Goal: Transaction & Acquisition: Purchase product/service

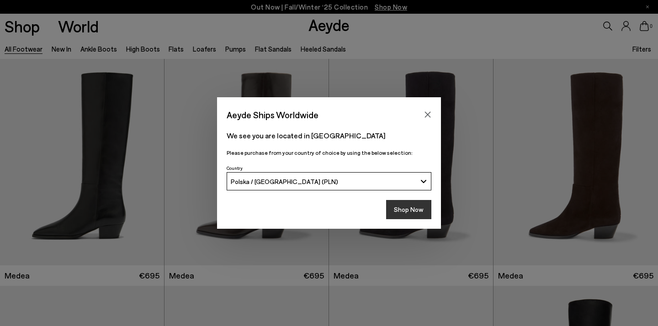
click at [413, 211] on button "Shop Now" at bounding box center [408, 209] width 45 height 19
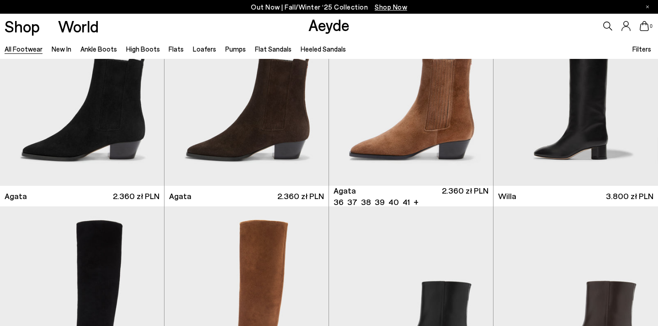
scroll to position [307, 0]
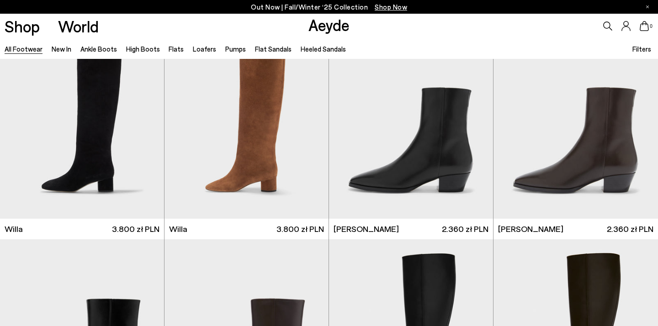
scroll to position [501, 0]
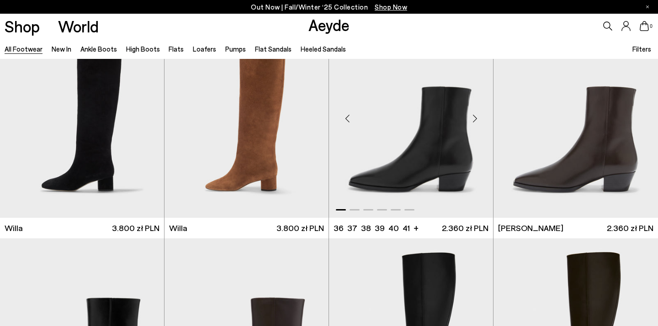
click at [436, 148] on img "1 / 6" at bounding box center [411, 115] width 164 height 206
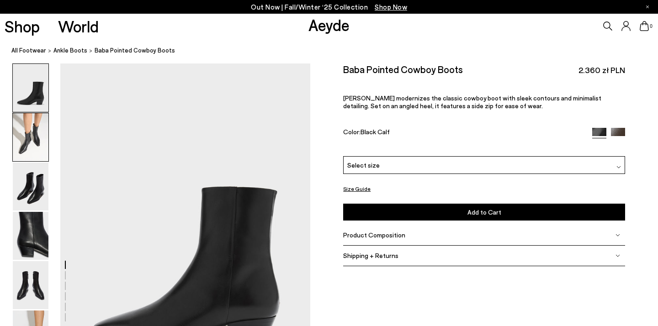
click at [31, 136] on img at bounding box center [31, 137] width 36 height 48
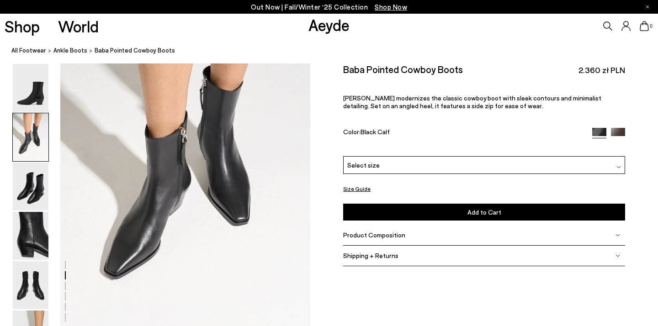
scroll to position [403, 0]
click at [39, 201] on img at bounding box center [31, 187] width 36 height 48
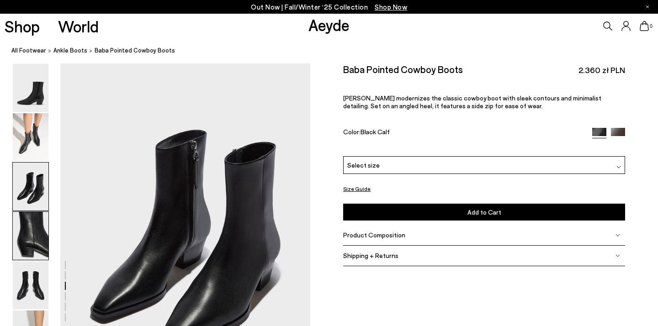
click at [32, 236] on img at bounding box center [31, 236] width 36 height 48
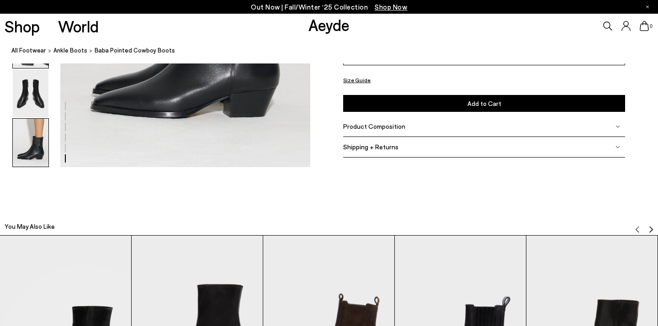
scroll to position [1879, 0]
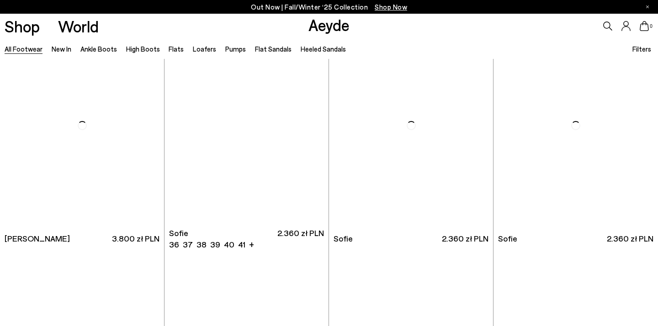
scroll to position [2761, 0]
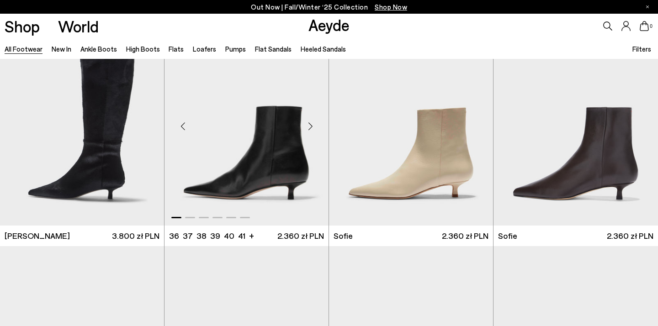
click at [308, 127] on div "Next slide" at bounding box center [310, 126] width 27 height 27
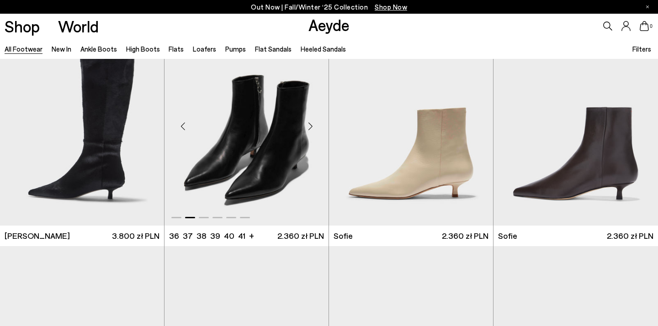
click at [308, 127] on div "Next slide" at bounding box center [310, 126] width 27 height 27
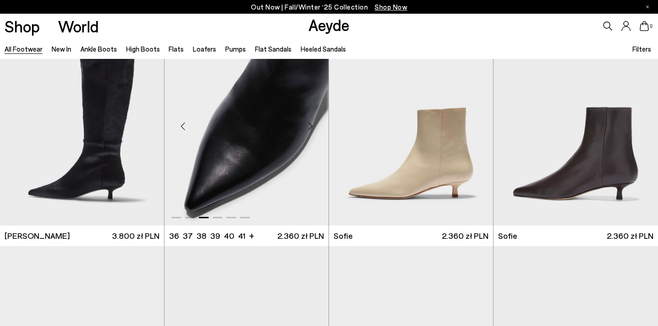
click at [308, 127] on div "Next slide" at bounding box center [310, 126] width 27 height 27
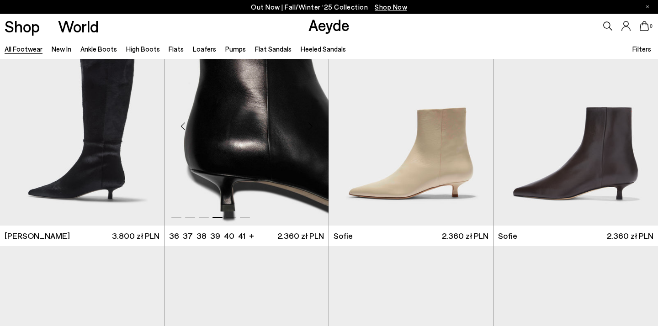
click at [308, 127] on div "Next slide" at bounding box center [310, 126] width 27 height 27
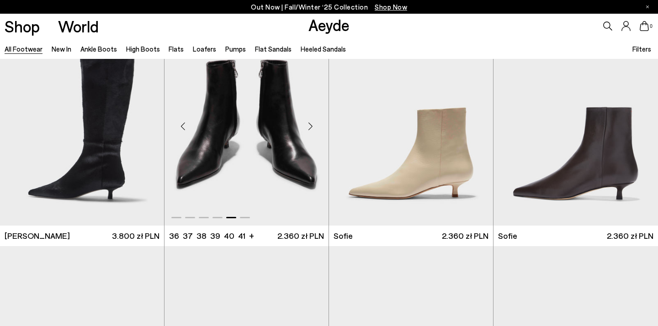
click at [308, 127] on div "Next slide" at bounding box center [310, 126] width 27 height 27
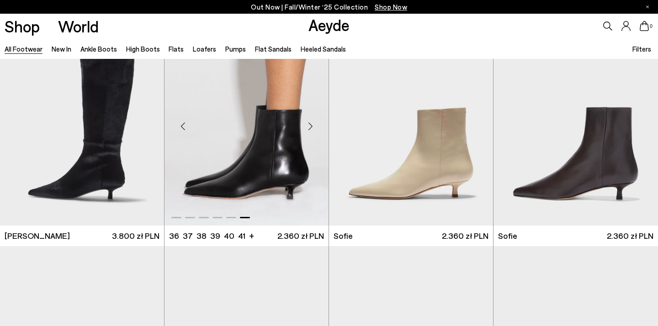
click at [308, 127] on div "Next slide" at bounding box center [310, 126] width 27 height 27
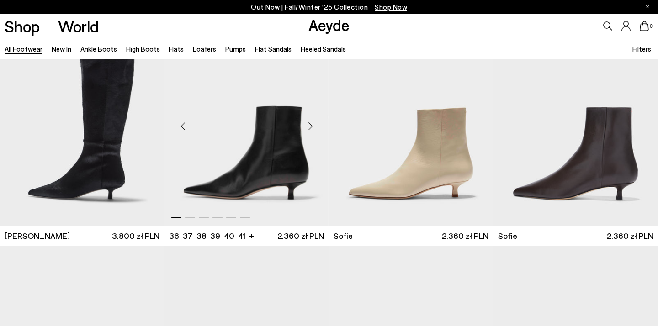
click at [308, 127] on div "Next slide" at bounding box center [310, 126] width 27 height 27
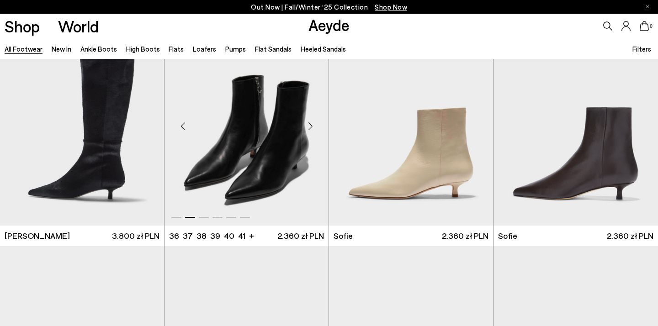
click at [308, 127] on div "Next slide" at bounding box center [310, 126] width 27 height 27
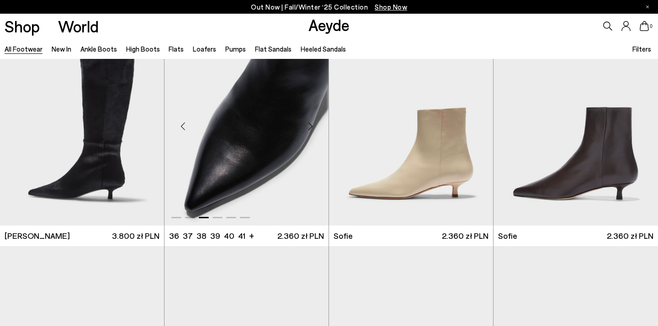
click at [308, 127] on div "Next slide" at bounding box center [310, 126] width 27 height 27
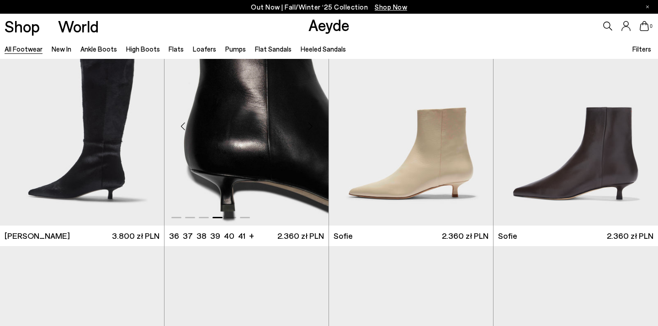
click at [308, 127] on div "Next slide" at bounding box center [310, 126] width 27 height 27
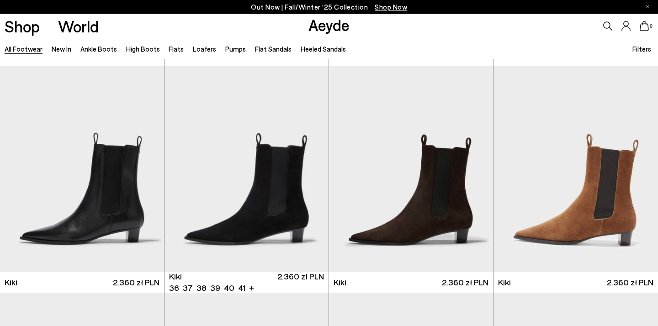
scroll to position [3403, 0]
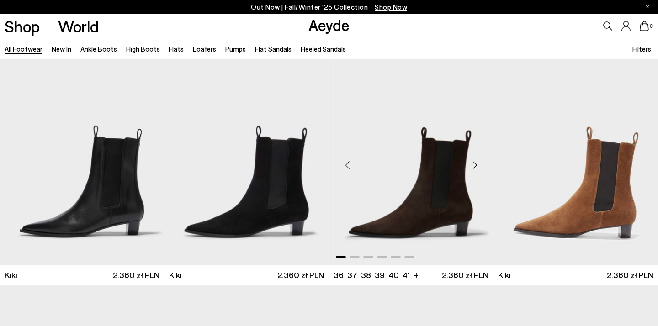
click at [467, 164] on div "Next slide" at bounding box center [474, 165] width 27 height 27
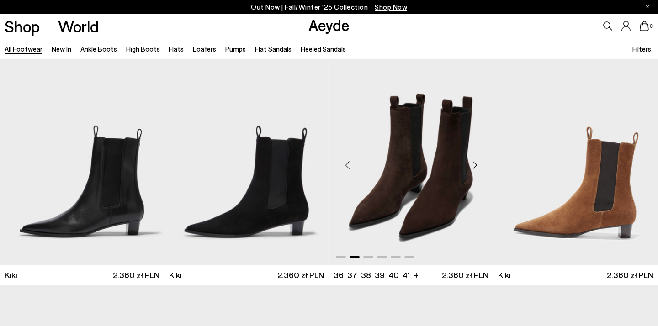
click at [467, 164] on div "Next slide" at bounding box center [474, 165] width 27 height 27
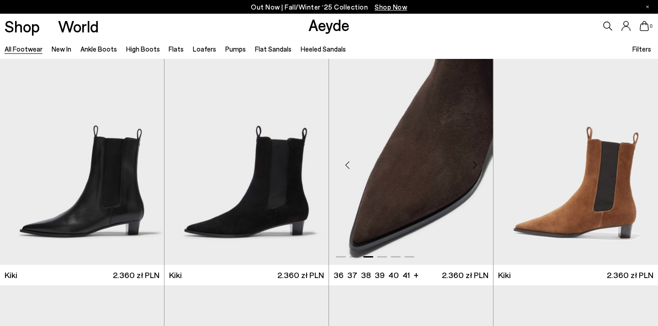
click at [467, 164] on div "Next slide" at bounding box center [474, 165] width 27 height 27
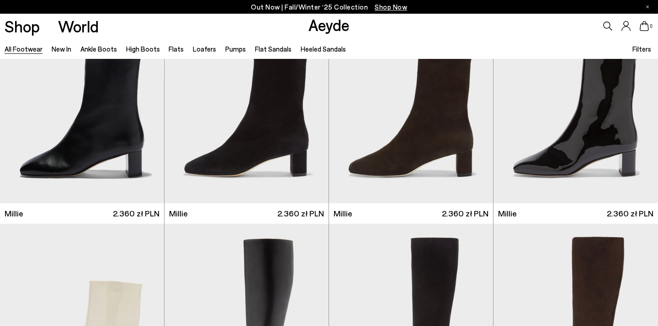
scroll to position [3926, 0]
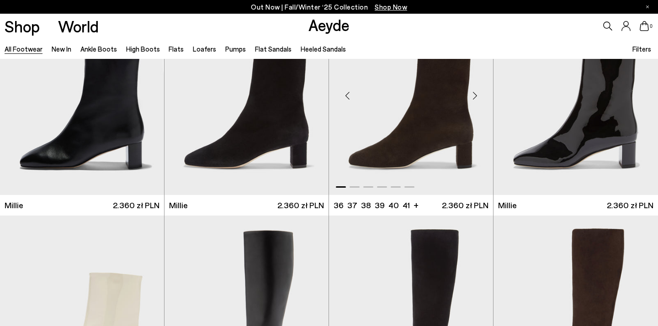
click at [477, 95] on div "Next slide" at bounding box center [474, 95] width 27 height 27
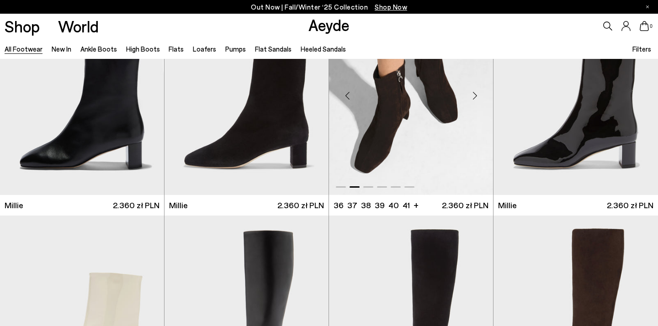
click at [477, 95] on div "Next slide" at bounding box center [474, 95] width 27 height 27
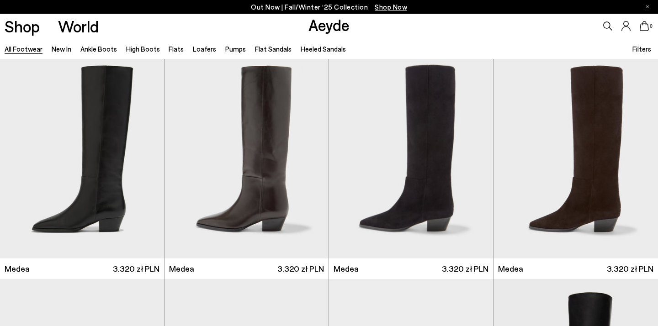
scroll to position [0, 0]
